Goal: Task Accomplishment & Management: Manage account settings

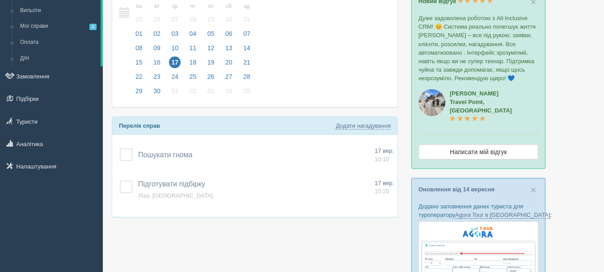
scroll to position [89, 0]
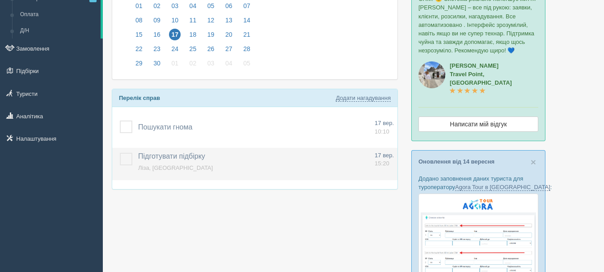
click at [120, 153] on label at bounding box center [120, 153] width 0 height 0
click at [0, 0] on input "checkbox" at bounding box center [0, 0] width 0 height 0
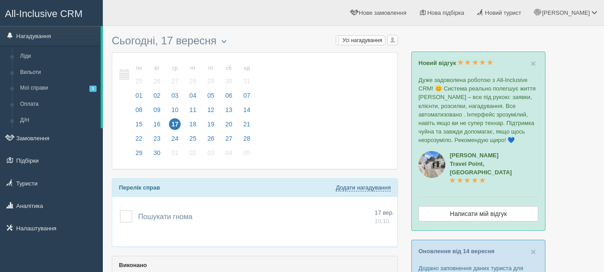
click at [361, 187] on link "Додати нагадування" at bounding box center [363, 187] width 55 height 7
select select "14"
select select "45"
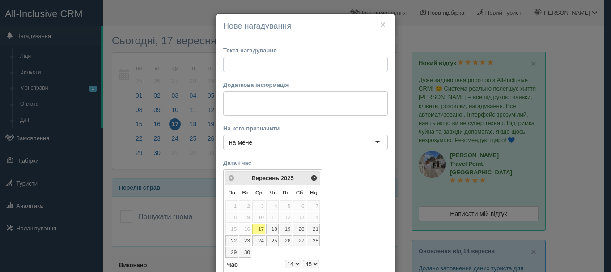
click at [357, 63] on input "text" at bounding box center [305, 64] width 165 height 15
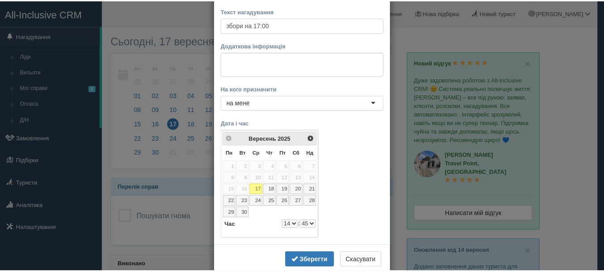
scroll to position [45, 0]
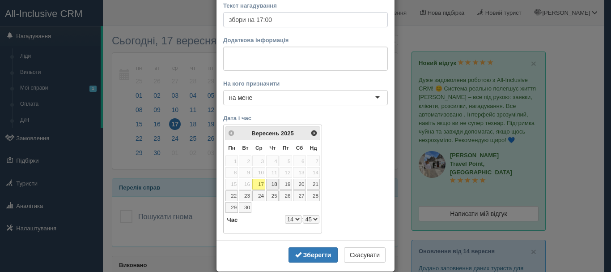
type input "збори на 17:00"
click at [267, 187] on link "18" at bounding box center [272, 184] width 13 height 11
select select "14"
select select "45"
click at [290, 217] on select "0 1 2 3 4 5 6 7 8 9 10 11 12 13 14 15 16 17 18 19 20 21 22 23" at bounding box center [293, 219] width 17 height 9
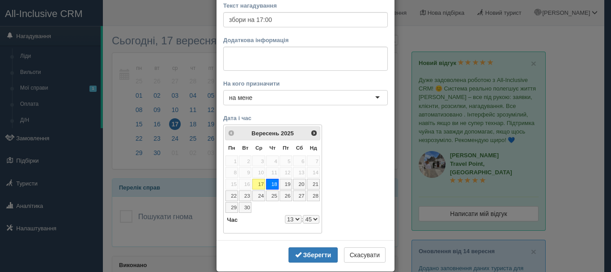
select select "13"
select select "45"
click at [305, 216] on select "00 05 10 15 20 25 30 35 40 45 50 55" at bounding box center [311, 219] width 17 height 9
select select "13"
select select "20"
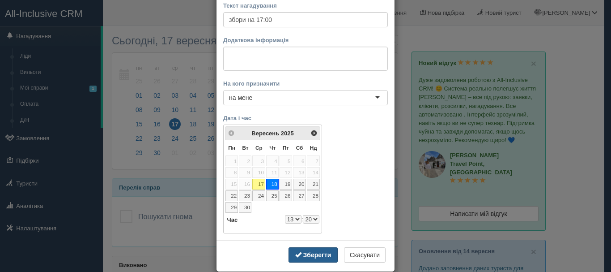
click at [297, 253] on span "button" at bounding box center [298, 254] width 6 height 6
